Goal: Information Seeking & Learning: Learn about a topic

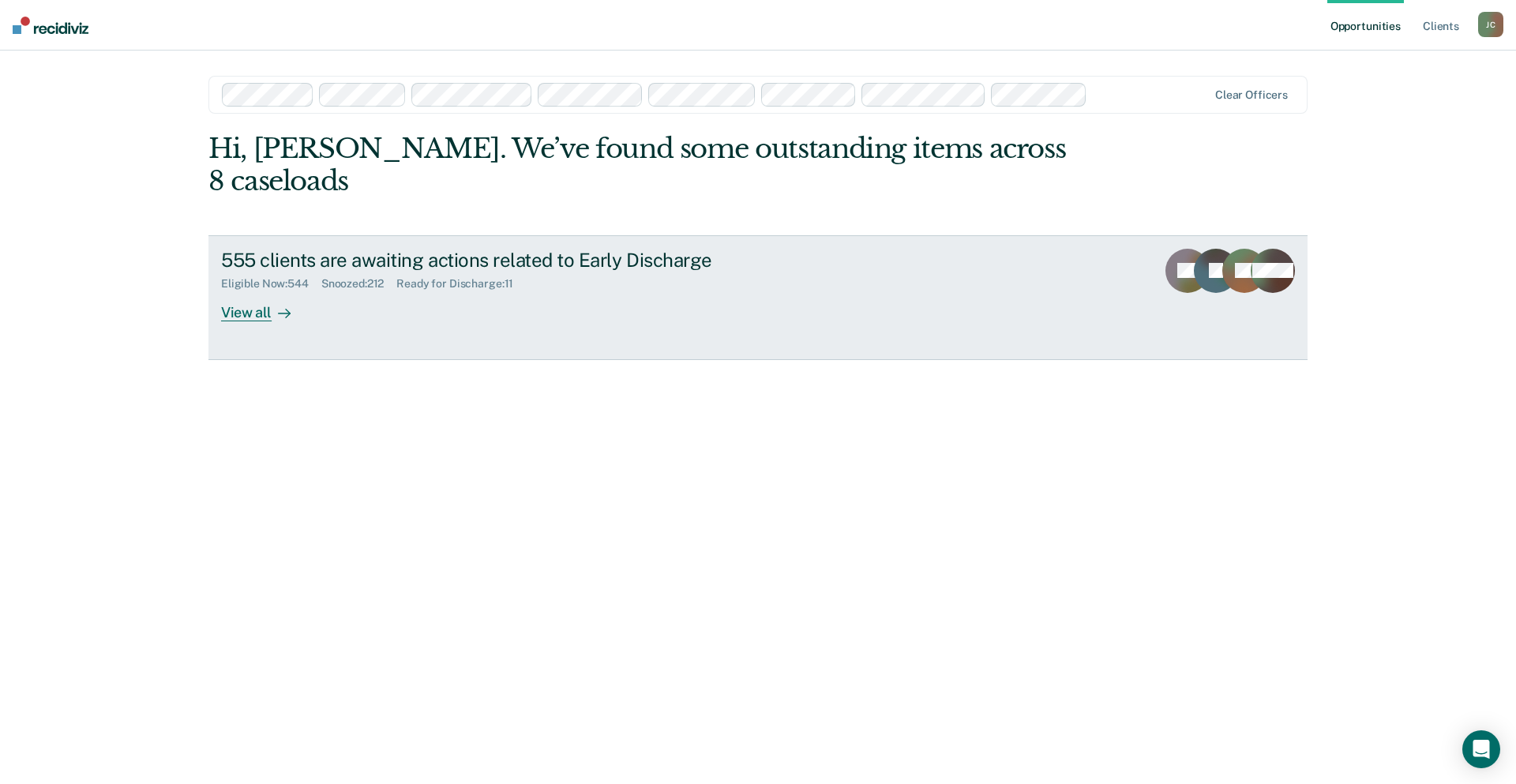
click at [262, 291] on div "View all" at bounding box center [265, 306] width 89 height 31
